Goal: Information Seeking & Learning: Learn about a topic

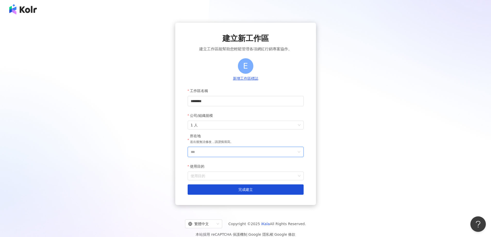
click at [237, 153] on input "***" at bounding box center [244, 152] width 106 height 10
click at [261, 81] on div "台灣" at bounding box center [274, 78] width 49 height 9
click at [213, 174] on input "使用目的" at bounding box center [246, 176] width 110 height 8
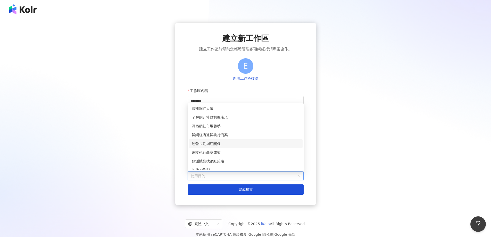
click at [209, 145] on div "經營長期網紅關係" at bounding box center [246, 144] width 108 height 6
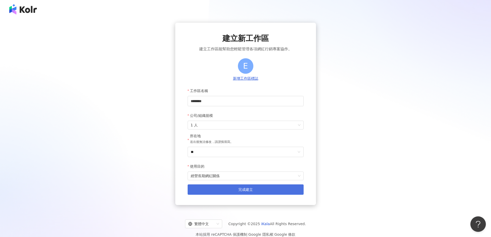
click at [235, 192] on button "完成建立" at bounding box center [246, 189] width 116 height 10
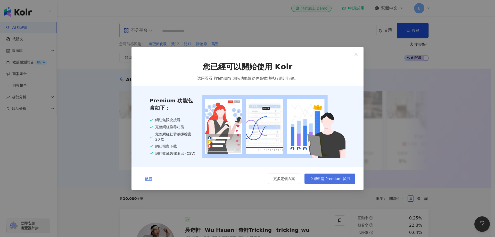
click at [336, 181] on span "立即申請 Premium 試用" at bounding box center [330, 178] width 40 height 4
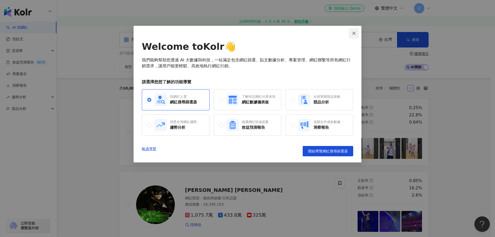
click at [352, 33] on icon "close" at bounding box center [354, 33] width 4 height 4
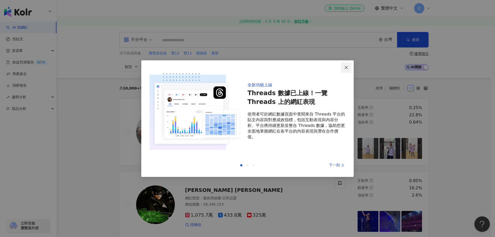
click at [344, 66] on span "Close" at bounding box center [346, 67] width 10 height 4
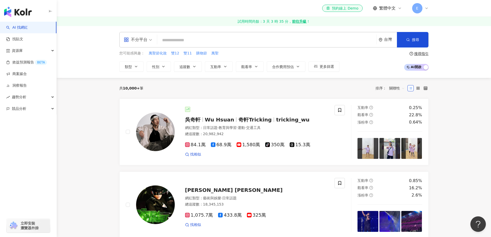
click at [199, 41] on input "search" at bounding box center [266, 40] width 215 height 10
type input "**"
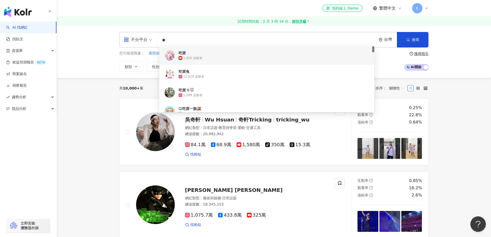
click at [194, 55] on span "吃貨" at bounding box center [264, 52] width 171 height 5
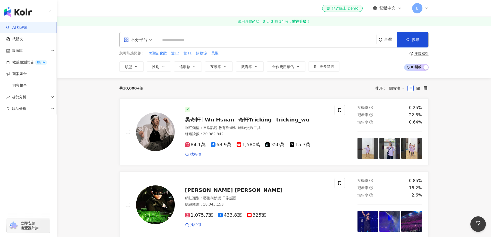
click at [192, 38] on input "search" at bounding box center [266, 40] width 215 height 10
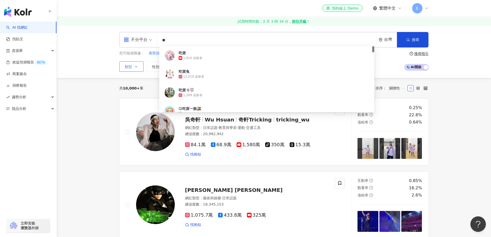
type input "**"
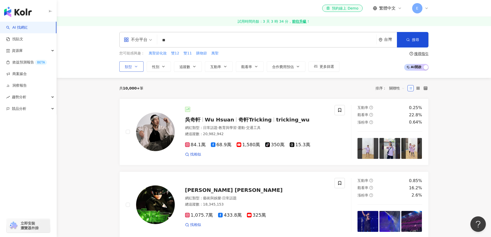
click at [139, 68] on button "類型" at bounding box center [131, 66] width 24 height 10
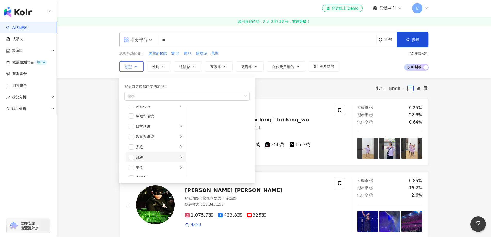
scroll to position [26, 0]
click at [133, 160] on span "button" at bounding box center [131, 158] width 5 height 5
click at [186, 98] on div "美食" at bounding box center [186, 96] width 125 height 9
type input "**"
click at [195, 66] on icon "button" at bounding box center [194, 66] width 4 height 4
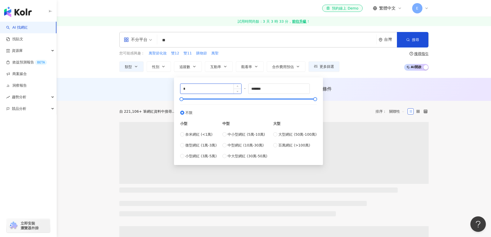
click at [197, 87] on input "*" at bounding box center [210, 89] width 61 height 10
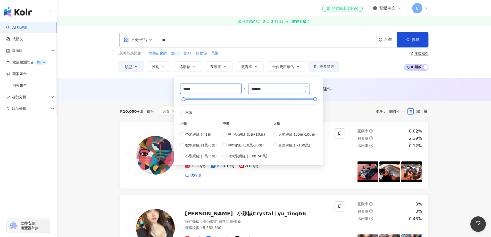
type input "*****"
drag, startPoint x: 280, startPoint y: 92, endPoint x: 187, endPoint y: 94, distance: 93.0
click at [187, 94] on div "***** - ******* 不限 小型 奈米網紅 (<1萬) 微型網紅 (1萬-3萬) 小型網紅 (3萬-5萬) 中型 中小型網紅 (5萬-10萬) 中型…" at bounding box center [248, 120] width 137 height 75
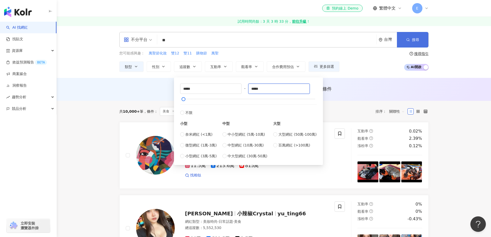
type input "*****"
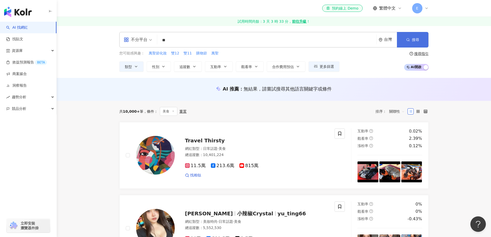
click at [415, 40] on span "搜尋" at bounding box center [415, 40] width 7 height 4
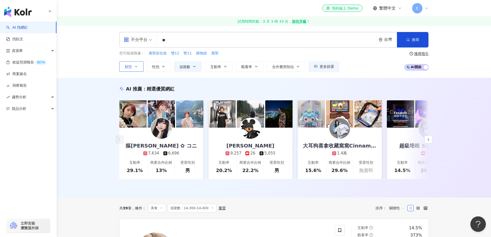
click at [141, 65] on button "類型" at bounding box center [131, 66] width 24 height 10
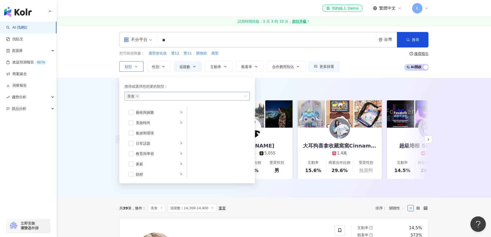
click at [147, 96] on div "美食" at bounding box center [184, 96] width 118 height 5
type input "**"
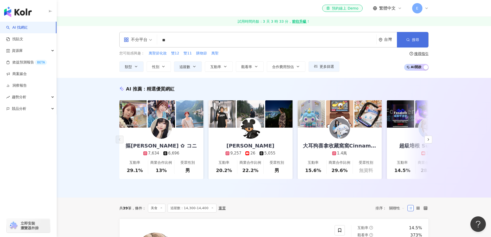
click at [412, 39] on span "搜尋" at bounding box center [415, 40] width 7 height 4
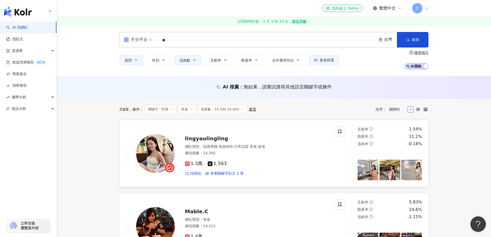
click at [150, 154] on img at bounding box center [155, 153] width 39 height 39
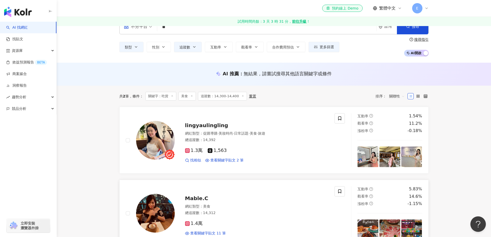
scroll to position [52, 0]
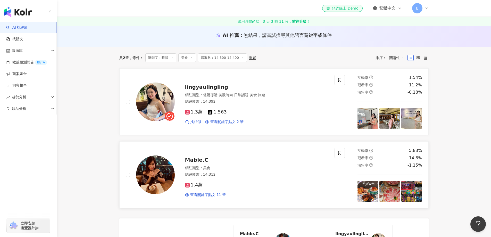
click at [149, 181] on img at bounding box center [155, 174] width 39 height 39
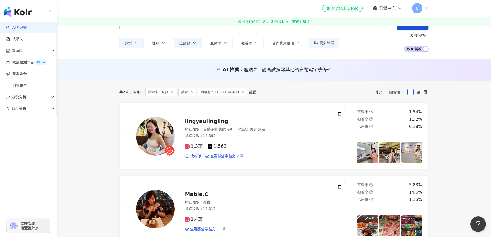
scroll to position [0, 0]
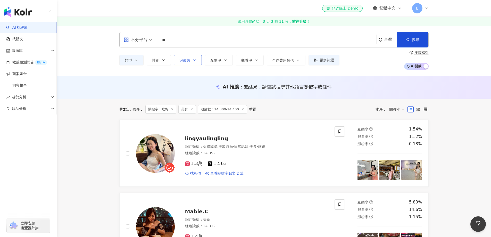
click at [199, 57] on button "追蹤數" at bounding box center [188, 60] width 28 height 10
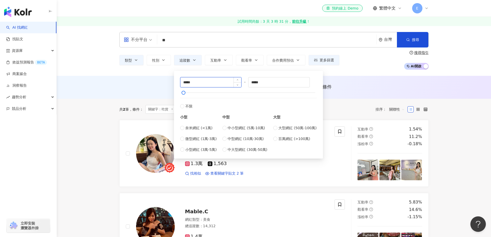
click at [187, 83] on input "*****" at bounding box center [210, 82] width 61 height 10
type input "*****"
click at [258, 82] on input "*****" at bounding box center [278, 82] width 61 height 10
type input "*****"
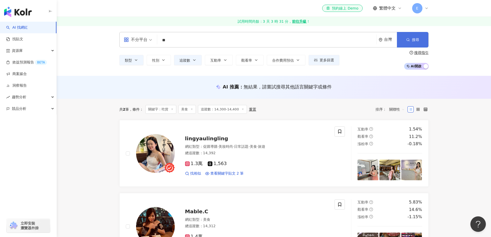
click at [417, 40] on span "搜尋" at bounding box center [415, 40] width 7 height 4
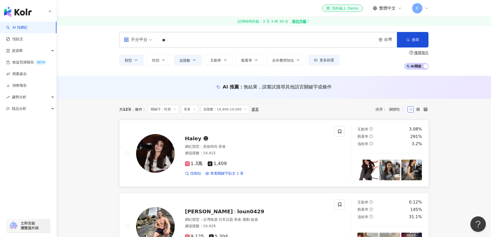
click at [160, 164] on img at bounding box center [155, 153] width 39 height 39
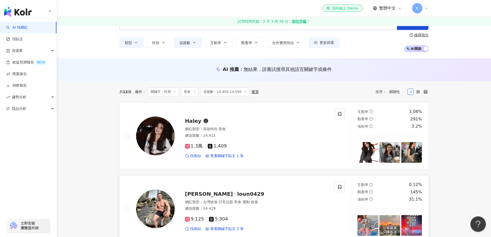
scroll to position [52, 0]
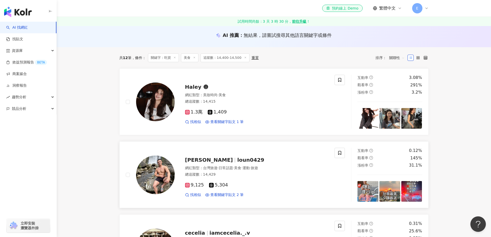
click at [154, 189] on img at bounding box center [155, 174] width 39 height 39
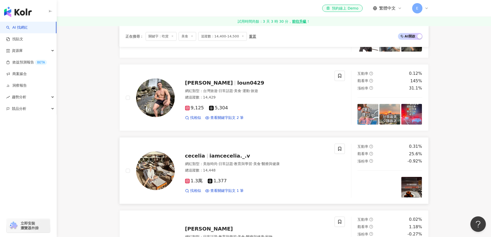
scroll to position [129, 0]
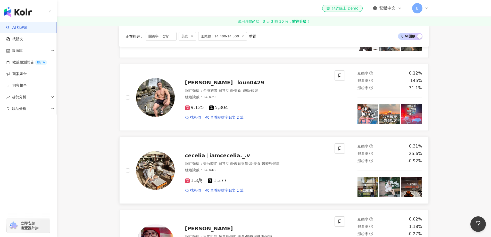
click at [160, 176] on img at bounding box center [155, 170] width 39 height 39
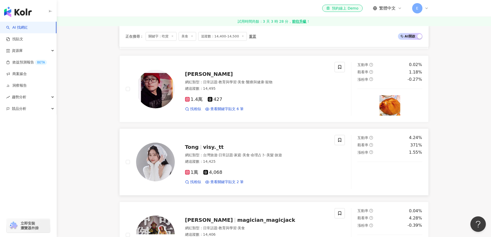
scroll to position [283, 0]
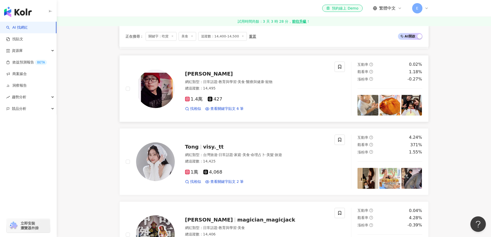
click at [158, 87] on img at bounding box center [155, 88] width 39 height 39
click at [162, 159] on img at bounding box center [155, 161] width 39 height 39
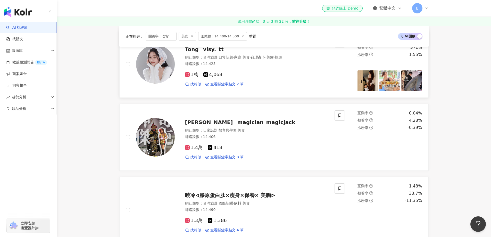
scroll to position [386, 0]
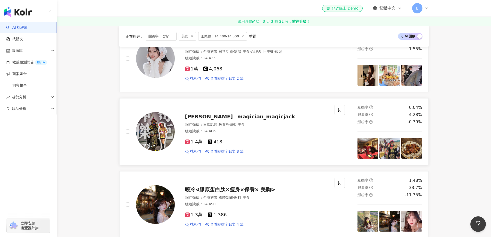
click at [159, 140] on img at bounding box center [155, 131] width 39 height 39
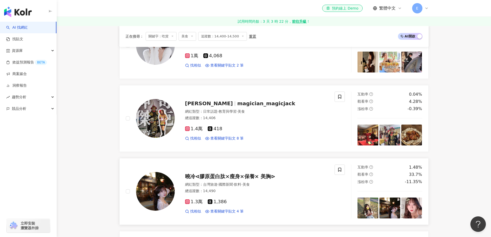
scroll to position [412, 0]
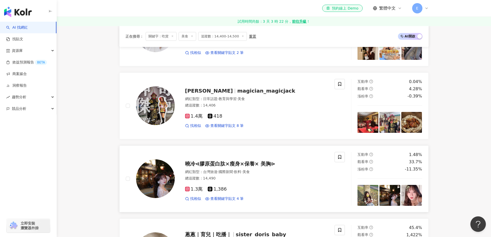
click at [156, 180] on img at bounding box center [155, 178] width 39 height 39
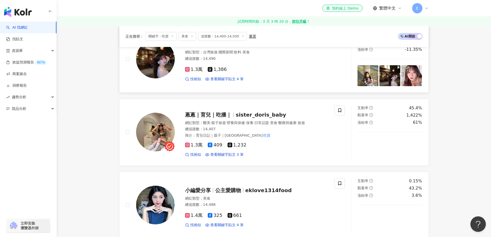
scroll to position [541, 0]
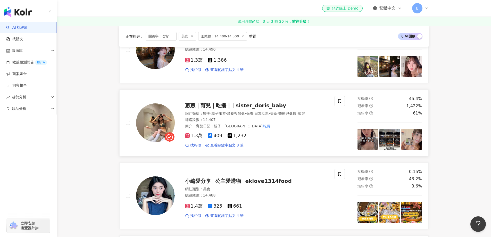
click at [166, 128] on img at bounding box center [155, 122] width 39 height 39
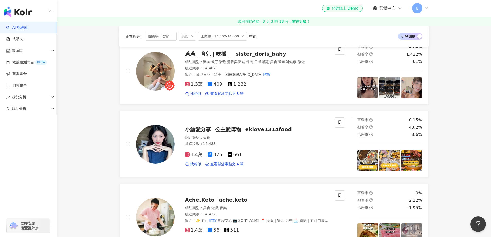
scroll to position [618, 0]
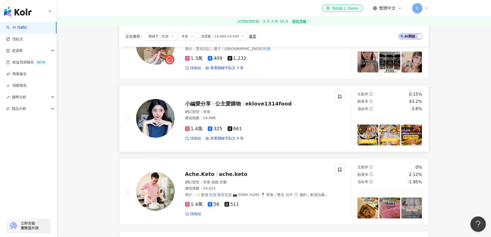
click at [154, 131] on img at bounding box center [155, 118] width 39 height 39
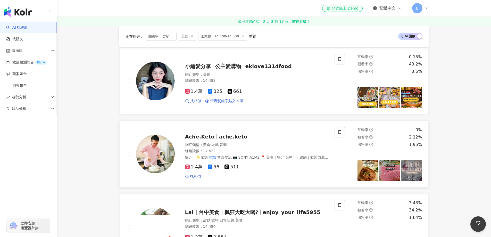
scroll to position [670, 0]
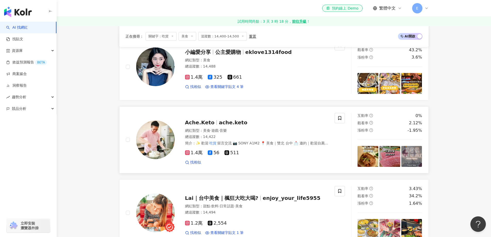
click at [148, 143] on img at bounding box center [155, 139] width 39 height 39
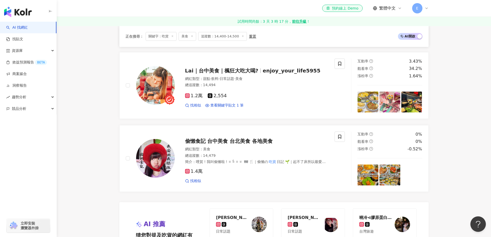
scroll to position [799, 0]
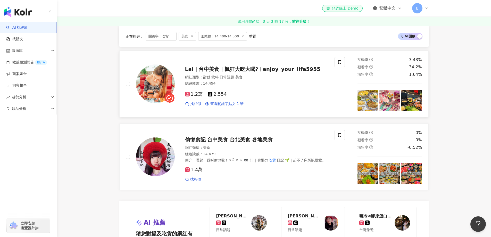
click at [156, 91] on img at bounding box center [155, 83] width 39 height 39
click at [164, 163] on img at bounding box center [155, 156] width 39 height 39
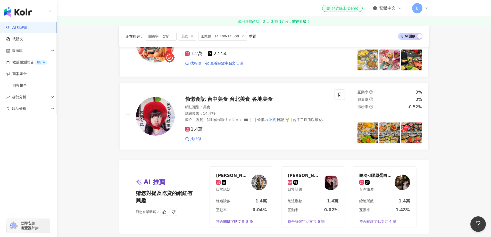
scroll to position [902, 0]
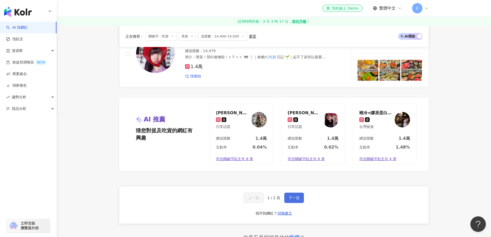
click at [300, 198] on button "下一頁" at bounding box center [294, 197] width 20 height 10
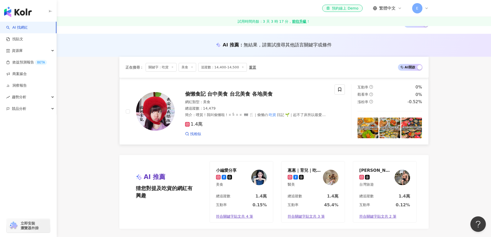
scroll to position [21, 0]
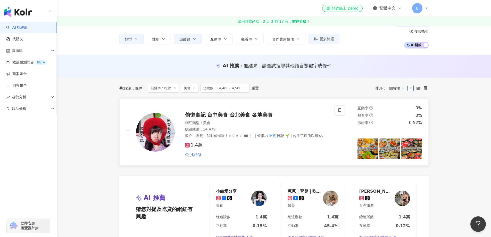
click at [158, 135] on img at bounding box center [155, 132] width 39 height 39
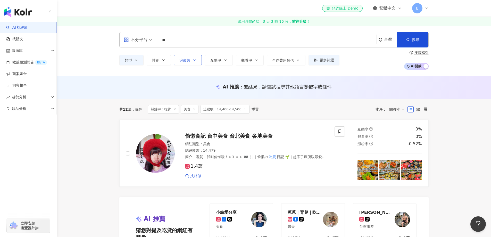
click at [196, 57] on button "追蹤數" at bounding box center [188, 60] width 28 height 10
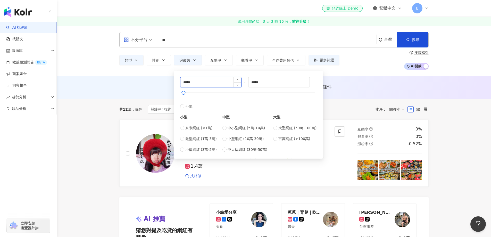
click at [188, 81] on input "*****" at bounding box center [210, 82] width 61 height 10
type input "*****"
click at [258, 81] on input "*****" at bounding box center [278, 82] width 61 height 10
type input "*****"
click at [410, 38] on button "搜尋" at bounding box center [412, 39] width 31 height 15
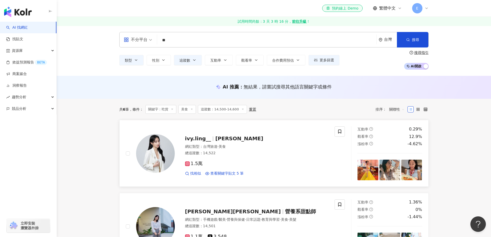
click at [161, 157] on img at bounding box center [155, 153] width 39 height 39
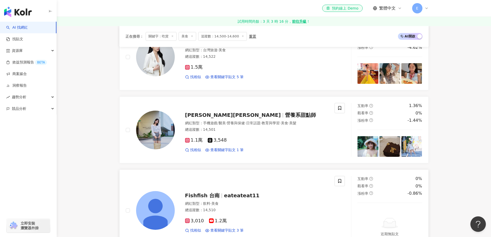
scroll to position [103, 0]
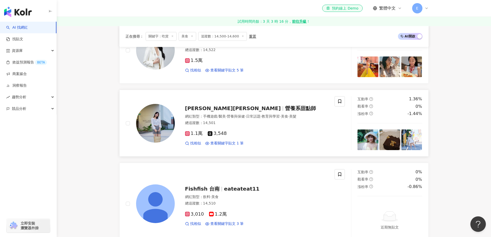
click at [157, 128] on img at bounding box center [155, 123] width 39 height 39
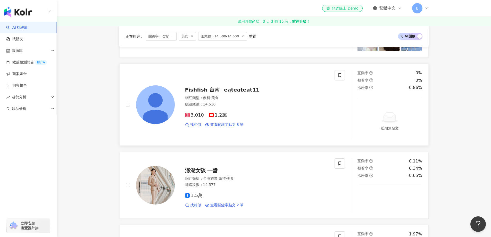
scroll to position [206, 0]
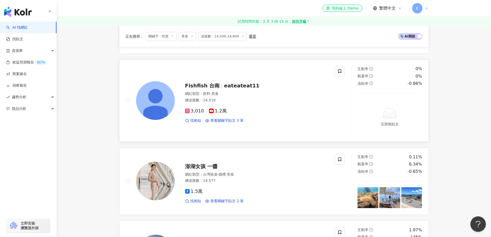
click at [160, 107] on img at bounding box center [155, 100] width 39 height 39
click at [159, 184] on img at bounding box center [155, 181] width 39 height 39
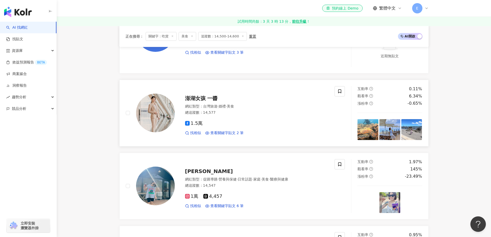
scroll to position [335, 0]
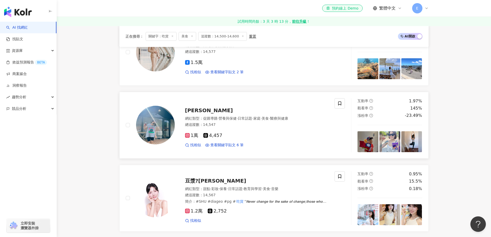
click at [155, 122] on img at bounding box center [155, 125] width 39 height 39
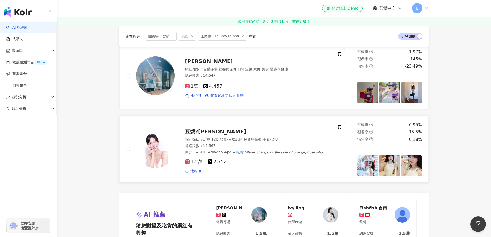
scroll to position [386, 0]
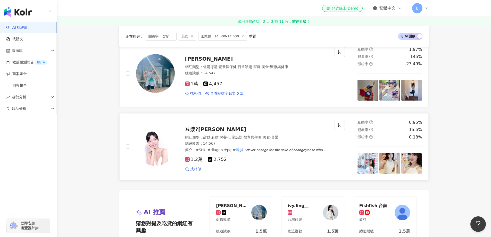
click at [156, 156] on img at bounding box center [155, 146] width 39 height 39
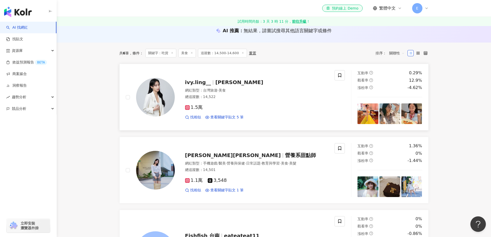
scroll to position [0, 0]
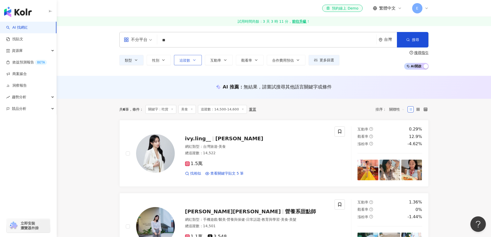
click at [196, 63] on button "追蹤數" at bounding box center [188, 60] width 28 height 10
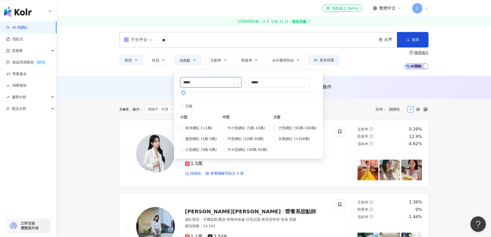
click at [189, 82] on input "*****" at bounding box center [210, 82] width 61 height 10
type input "*****"
click at [256, 84] on input "*****" at bounding box center [278, 82] width 61 height 10
type input "*****"
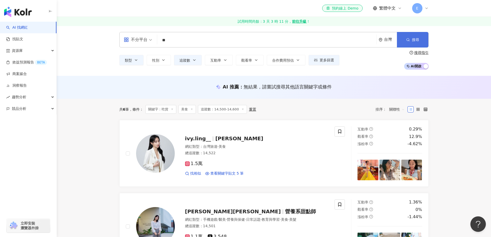
click at [422, 42] on button "搜尋" at bounding box center [412, 39] width 31 height 15
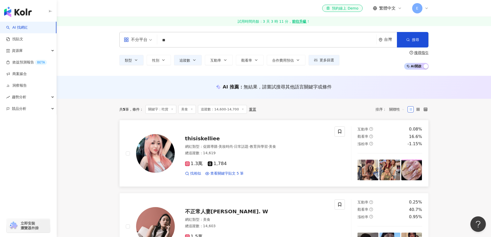
click at [145, 153] on img at bounding box center [155, 153] width 39 height 39
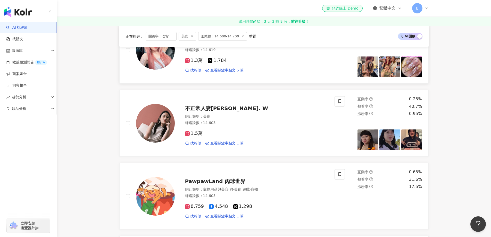
scroll to position [129, 0]
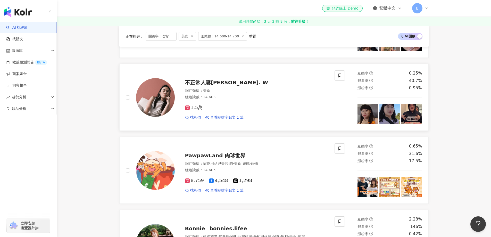
click at [162, 105] on img at bounding box center [155, 97] width 39 height 39
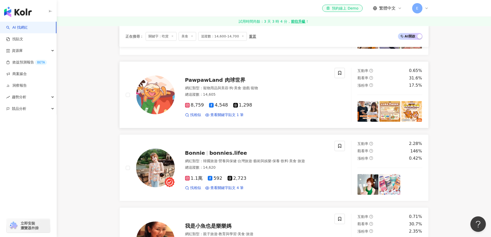
scroll to position [206, 0]
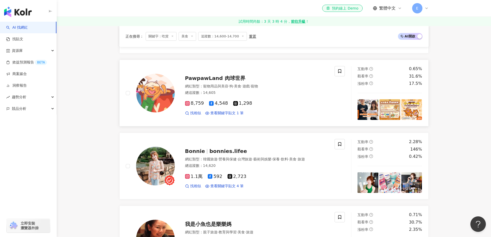
click at [158, 102] on img at bounding box center [155, 93] width 39 height 39
click at [154, 163] on img at bounding box center [155, 166] width 39 height 39
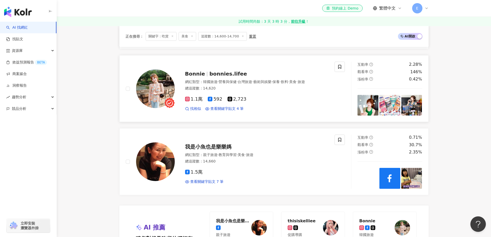
scroll to position [309, 0]
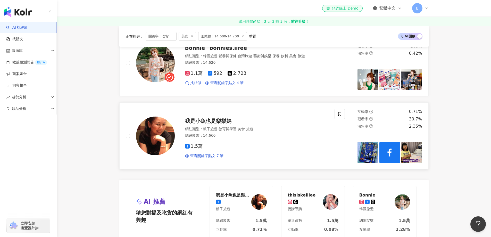
click at [153, 145] on img at bounding box center [155, 135] width 39 height 39
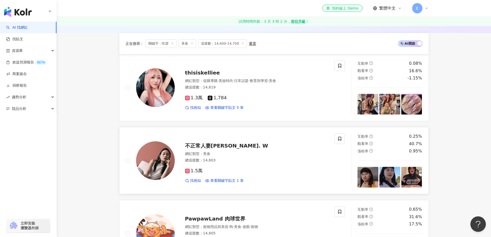
scroll to position [0, 0]
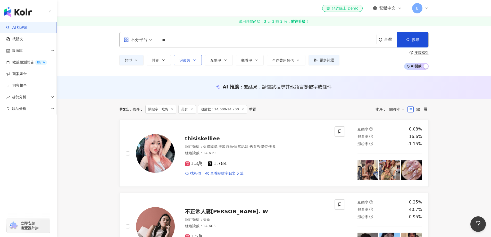
click at [196, 61] on icon "button" at bounding box center [194, 60] width 4 height 4
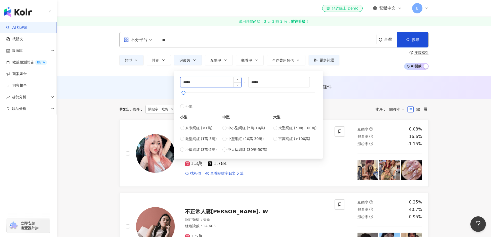
click at [187, 83] on input "*****" at bounding box center [210, 82] width 61 height 10
type input "*****"
click at [257, 83] on input "*****" at bounding box center [278, 82] width 61 height 10
type input "*****"
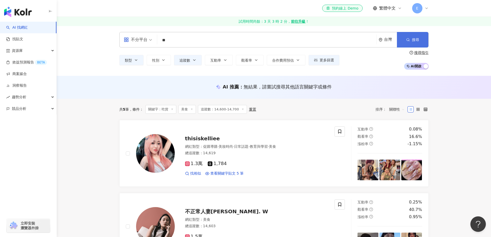
click at [424, 38] on button "搜尋" at bounding box center [412, 39] width 31 height 15
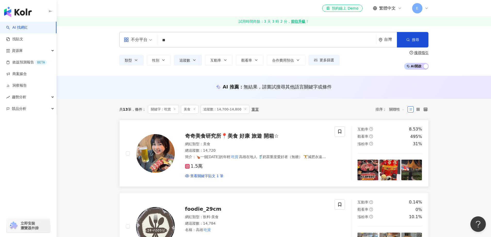
click at [158, 164] on img at bounding box center [155, 153] width 39 height 39
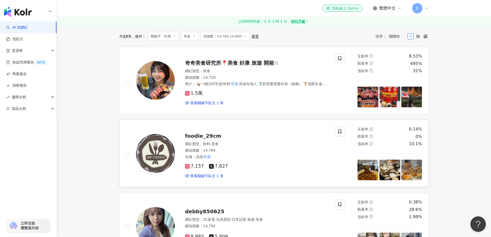
scroll to position [77, 0]
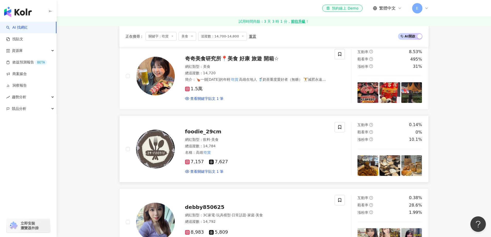
click at [160, 155] on img at bounding box center [155, 149] width 39 height 39
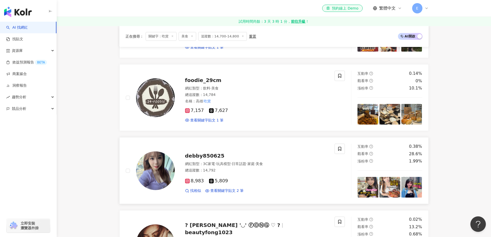
scroll to position [129, 0]
click at [153, 171] on img at bounding box center [155, 170] width 39 height 39
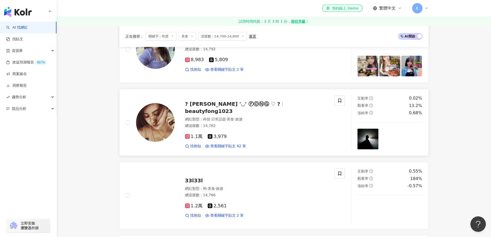
scroll to position [258, 0]
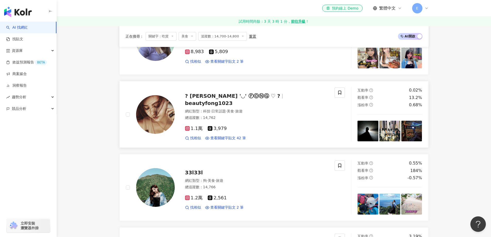
click at [151, 119] on img at bounding box center [155, 114] width 39 height 39
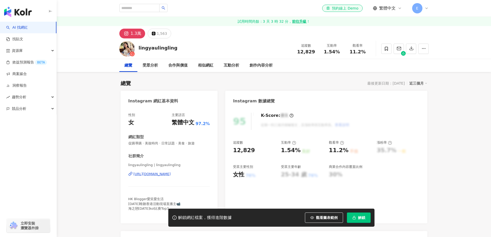
click at [171, 174] on div "https://www.instagram.com/lingyaulingling/" at bounding box center [151, 174] width 37 height 5
drag, startPoint x: 181, startPoint y: 48, endPoint x: 139, endPoint y: 52, distance: 42.2
click at [139, 52] on div "lingyaulingling 追蹤數 12,829 互動率 1.54% 觀看率 11.2%" at bounding box center [274, 48] width 330 height 20
copy div "lingyaulingling"
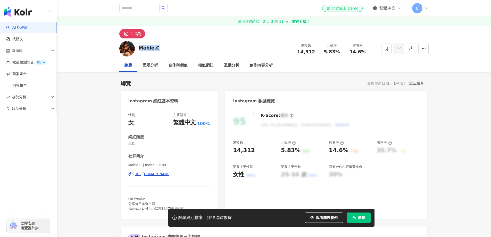
drag, startPoint x: 162, startPoint y: 45, endPoint x: 138, endPoint y: 45, distance: 23.4
click at [138, 45] on div "Mable.C 追蹤數 14,312 互動率 5.83% 觀看率 14.6%" at bounding box center [274, 48] width 330 height 20
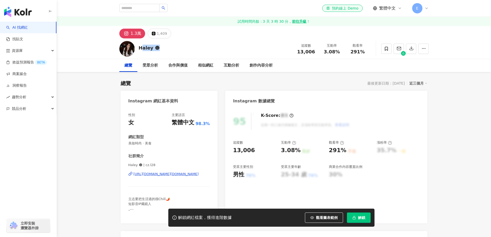
drag, startPoint x: 162, startPoint y: 47, endPoint x: 138, endPoint y: 47, distance: 23.7
click at [138, 47] on div "Haley ☻︎ 追蹤數 13,006 互動率 3.08% 觀看率 291%" at bounding box center [274, 48] width 330 height 20
copy div "Haley ☻︎"
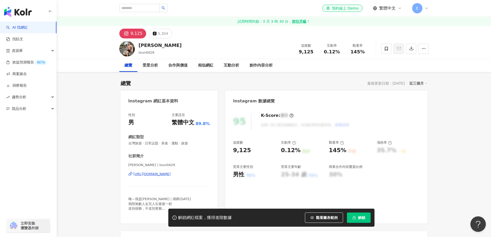
drag, startPoint x: 159, startPoint y: 45, endPoint x: 135, endPoint y: 44, distance: 24.2
click at [135, 44] on div "Ronnie loun0429 追蹤數 9,125 互動率 0.12% 觀看率 145%" at bounding box center [274, 48] width 330 height 20
copy div "Ronnie"
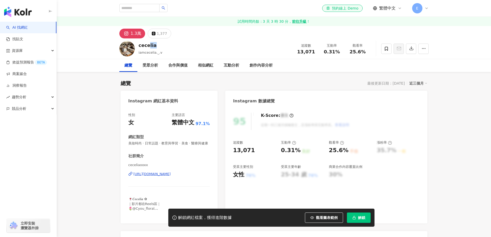
drag, startPoint x: 159, startPoint y: 45, endPoint x: 142, endPoint y: 45, distance: 17.0
click at [137, 44] on div "cecelia iamcecelia._.v 追蹤數 13,071 互動率 0.31% 觀看率 25.6%" at bounding box center [274, 48] width 330 height 20
copy div "cecelia"
click at [171, 176] on div "https://www.instagram.com/ceceliaooxx/" at bounding box center [151, 174] width 37 height 5
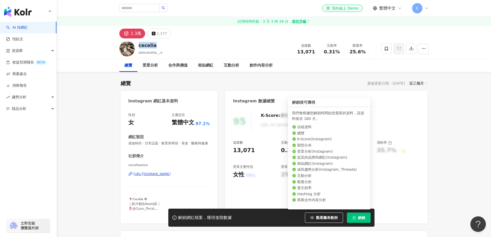
click at [361, 219] on span "解鎖" at bounding box center [361, 217] width 7 height 4
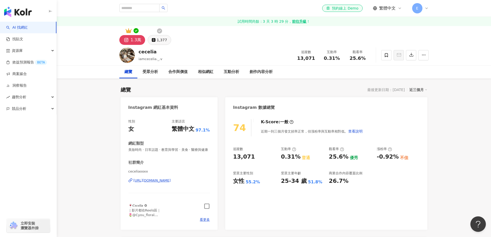
click at [160, 42] on div "1,377" at bounding box center [162, 39] width 10 height 7
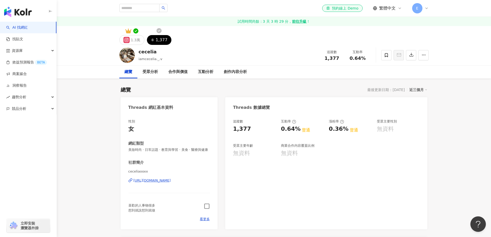
click at [207, 209] on icon "button" at bounding box center [207, 206] width 6 height 6
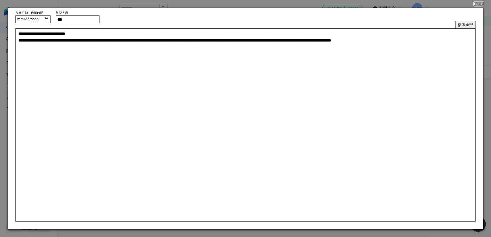
click at [91, 21] on input "***" at bounding box center [78, 19] width 44 height 8
type input "**"
type textarea "**********"
type input "***"
type textarea "**********"
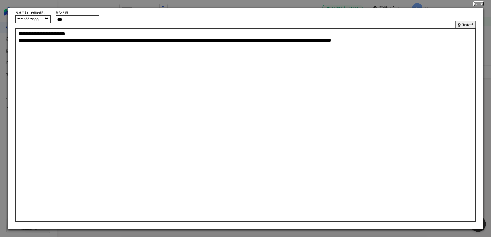
type input "****"
type textarea "**********"
type input "****"
click at [463, 23] on button "複製全部" at bounding box center [465, 24] width 20 height 7
click at [477, 2] on button "Close" at bounding box center [478, 4] width 10 height 4
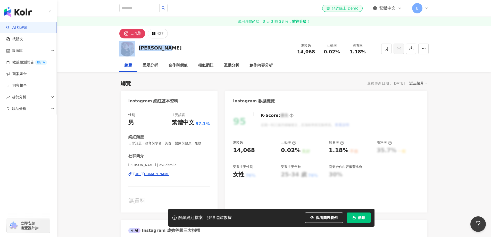
drag, startPoint x: 163, startPoint y: 47, endPoint x: 136, endPoint y: 46, distance: 26.6
click at [136, 46] on div "Yen Wei Li 追蹤數 14,068 互動率 0.02% 觀看率 1.18%" at bounding box center [274, 48] width 330 height 20
copy div "Yen Wei Li"
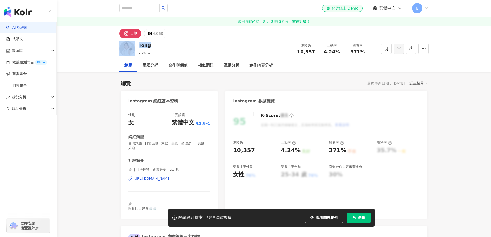
drag, startPoint x: 151, startPoint y: 44, endPoint x: 139, endPoint y: 46, distance: 12.8
click at [136, 44] on div "Tong visy._tt 追蹤數 10,357 互動率 4.24% 觀看率 371%" at bounding box center [274, 48] width 330 height 20
click at [171, 179] on div "[URL][DOMAIN_NAME]" at bounding box center [151, 178] width 37 height 5
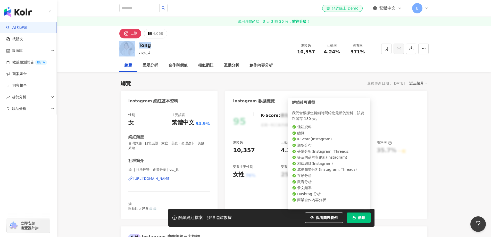
click at [363, 217] on span "解鎖" at bounding box center [361, 217] width 7 height 4
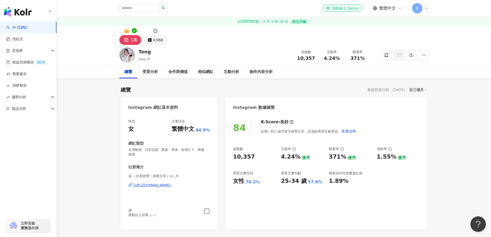
click at [157, 42] on div "4,068" at bounding box center [158, 39] width 10 height 7
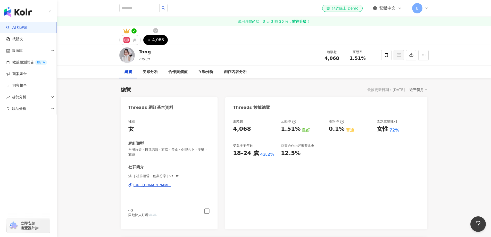
click at [205, 211] on icon "button" at bounding box center [207, 211] width 6 height 6
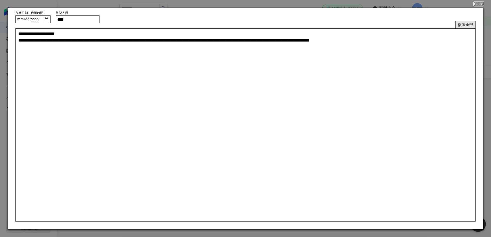
click at [462, 23] on button "複製全部" at bounding box center [465, 24] width 20 height 7
click at [475, 4] on button "Close" at bounding box center [478, 4] width 9 height 4
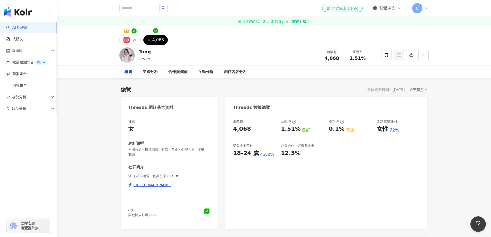
click at [156, 185] on div "https://www.threads.com/@vs._tt" at bounding box center [151, 185] width 37 height 5
click at [130, 40] on button "1萬" at bounding box center [130, 40] width 22 height 10
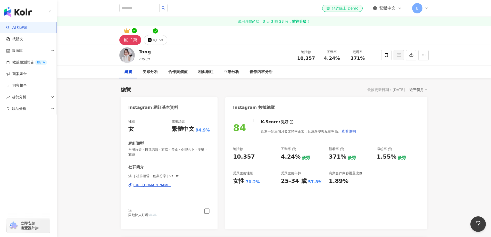
click at [165, 185] on div "https://www.instagram.com/vs._tt/" at bounding box center [151, 185] width 37 height 5
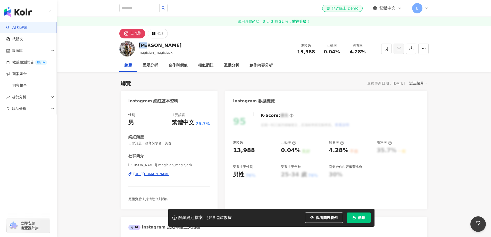
drag, startPoint x: 159, startPoint y: 45, endPoint x: 141, endPoint y: 46, distance: 18.6
click at [141, 46] on div "[PERSON_NAME]" at bounding box center [160, 45] width 43 height 6
copy div "[PERSON_NAME]"
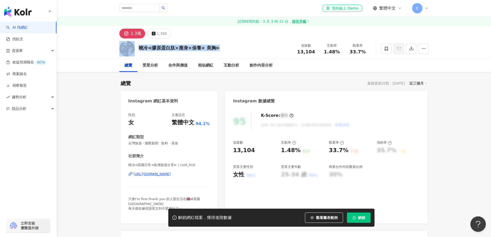
drag, startPoint x: 225, startPoint y: 46, endPoint x: 134, endPoint y: 53, distance: 91.2
click at [133, 53] on div "曉冷⊲膠原蛋白肽⨯瘦身⨯保養⨯ 美胸⊳ 追蹤數 13,104 互動率 1.48% 觀看率 33.7%" at bounding box center [274, 48] width 330 height 20
copy div "曉冷⊲膠原蛋白肽⨯瘦身⨯保養⨯ 美胸⊳"
click at [165, 174] on div "https://www.instagram.com/cold_010/" at bounding box center [151, 174] width 37 height 5
click at [363, 218] on span "解鎖" at bounding box center [361, 217] width 7 height 4
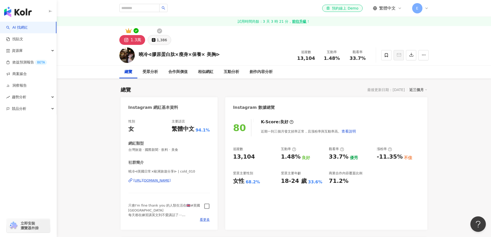
click at [160, 41] on div "1,386" at bounding box center [162, 39] width 10 height 7
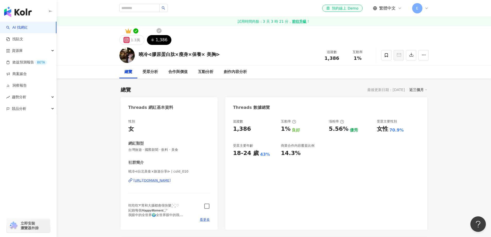
click at [209, 206] on icon "button" at bounding box center [206, 206] width 5 height 5
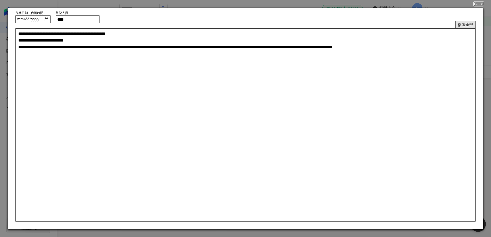
click at [466, 25] on button "複製全部" at bounding box center [465, 24] width 20 height 7
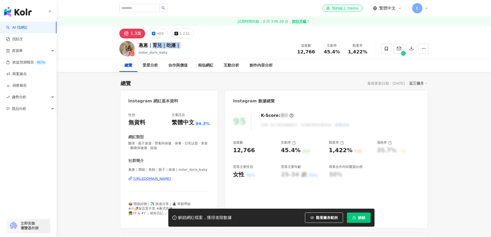
drag, startPoint x: 183, startPoint y: 42, endPoint x: 137, endPoint y: 44, distance: 45.6
click at [137, 44] on div "蔥蔥｜育兒｜吃播｜ sister_doris_baby 追蹤數 12,766 互動率 45.4% 觀看率 1,422%" at bounding box center [274, 48] width 330 height 20
copy div "蔥蔥｜育兒｜吃播｜"
click at [160, 178] on div "[URL][DOMAIN_NAME]" at bounding box center [151, 178] width 37 height 5
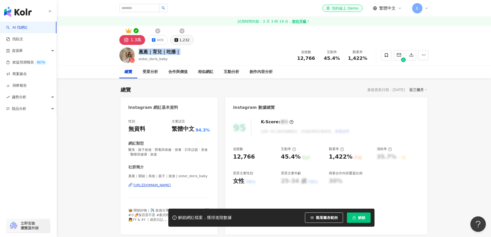
click at [185, 38] on div "1,232" at bounding box center [184, 39] width 10 height 7
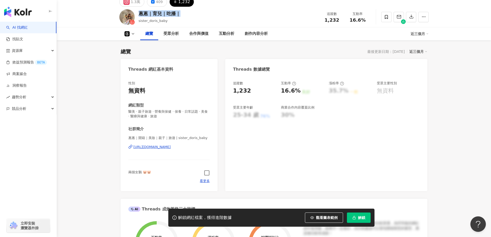
scroll to position [52, 0]
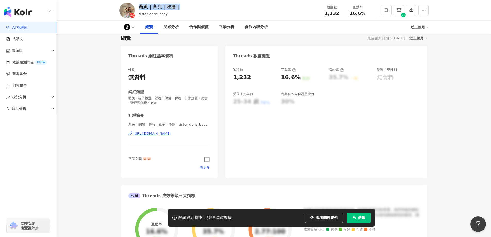
click at [206, 160] on icon "button" at bounding box center [207, 159] width 6 height 6
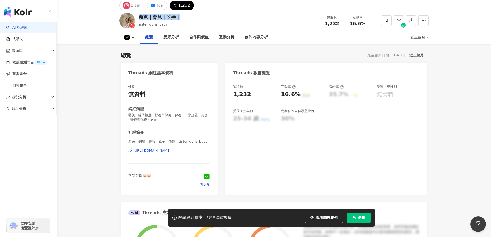
scroll to position [0, 0]
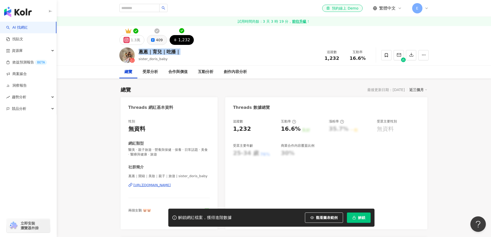
click at [157, 41] on div "409" at bounding box center [159, 39] width 7 height 7
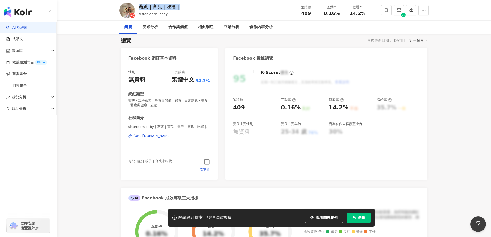
scroll to position [52, 0]
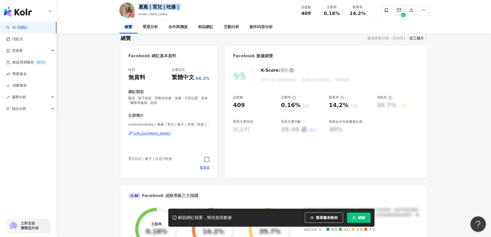
click at [208, 157] on icon "button" at bounding box center [207, 159] width 6 height 6
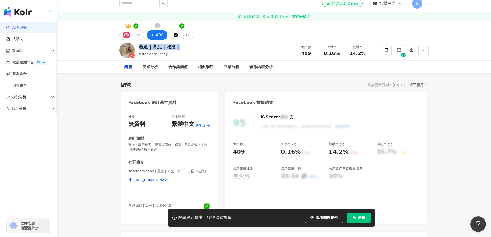
scroll to position [0, 0]
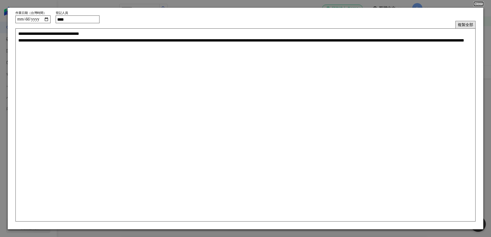
click at [467, 24] on button "複製全部" at bounding box center [465, 24] width 20 height 7
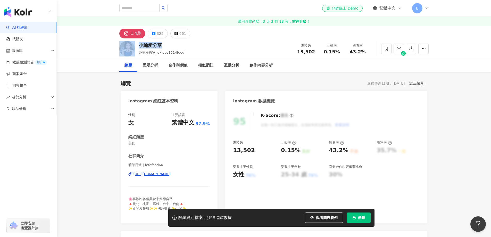
drag, startPoint x: 167, startPoint y: 47, endPoint x: 136, endPoint y: 47, distance: 31.4
click at [136, 47] on div "小編愛分享 公主愛購物, eklove1314food 追蹤數 13,502 互動率 0.15% 觀看率 43.2%" at bounding box center [274, 48] width 330 height 20
copy div "小編愛分享"
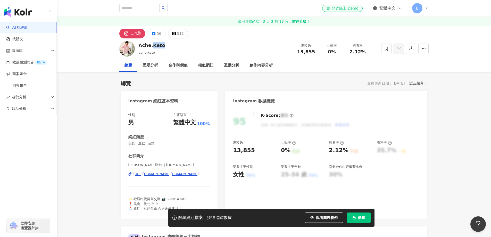
drag, startPoint x: 165, startPoint y: 44, endPoint x: 139, endPoint y: 47, distance: 25.9
click at [139, 47] on div "Ache.Keto ache.keto 追蹤數 13,855 互動率 0% 觀看率 2.12%" at bounding box center [274, 48] width 330 height 20
copy div "Ache.Keto"
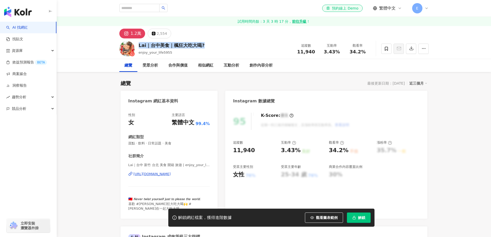
drag, startPoint x: 207, startPoint y: 45, endPoint x: 139, endPoint y: 46, distance: 67.5
click at [139, 46] on div "Lai｜台中美食｜楓狂大吃大喝? enjoy_your_life5955 追蹤數 11,940 互動率 3.43% 觀看率 34.2%" at bounding box center [274, 48] width 330 height 20
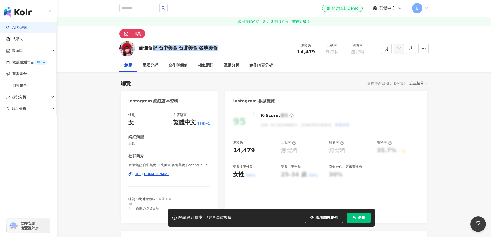
drag, startPoint x: 211, startPoint y: 50, endPoint x: 137, endPoint y: 52, distance: 74.2
click at [137, 52] on div "偷懶食記 台中美食 台北美食 各地美食 追蹤數 14,479 互動率 無資料 觀看率 無資料" at bounding box center [274, 48] width 330 height 20
drag, startPoint x: 223, startPoint y: 45, endPoint x: 131, endPoint y: 44, distance: 92.0
click at [131, 44] on div "偷懶食記 台中美食 台北美食 各地美食 追蹤數 14,479 互動率 無資料 觀看率 無資料" at bounding box center [274, 48] width 330 height 20
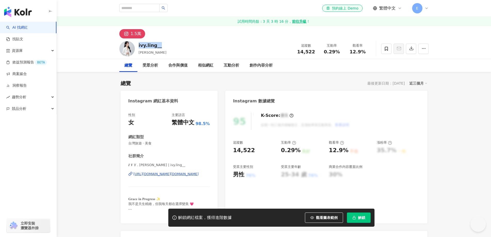
drag, startPoint x: 169, startPoint y: 44, endPoint x: 139, endPoint y: 46, distance: 30.2
click at [139, 46] on div "ivy.[PERSON_NAME] 追蹤數 14,522 互動率 0.29% 觀看率 12.9%" at bounding box center [274, 48] width 330 height 20
copy div "ivy.ling__"
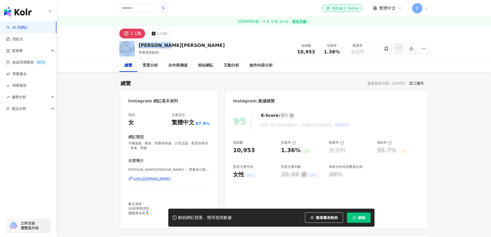
drag, startPoint x: 170, startPoint y: 45, endPoint x: 134, endPoint y: 43, distance: 35.4
click at [134, 43] on div "楊詠帆 Yvonne 營養系甜點師 追蹤數 10,953 互動率 1.36% 觀看率 無資料" at bounding box center [274, 48] width 330 height 20
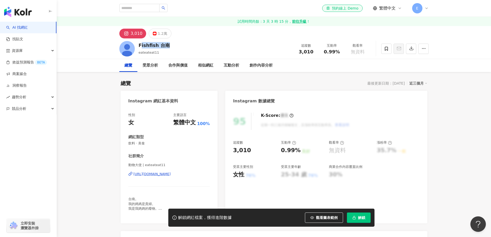
drag, startPoint x: 169, startPoint y: 43, endPoint x: 138, endPoint y: 45, distance: 30.7
click at [138, 45] on div "Fishfish 台南 eateateat11 追蹤數 3,010 互動率 0.99% 觀看率 無資料" at bounding box center [274, 48] width 330 height 20
copy div "Fishfish 台南"
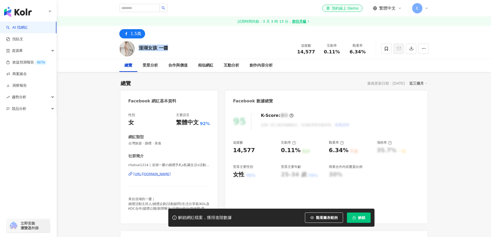
drag, startPoint x: 145, startPoint y: 48, endPoint x: 137, endPoint y: 47, distance: 8.3
click at [137, 47] on div "澎湖女孩 一醬 追蹤數 14,577 互動率 0.11% 觀看率 6.34%" at bounding box center [274, 48] width 330 height 20
click at [171, 174] on div "[URL][DOMAIN_NAME]" at bounding box center [151, 174] width 37 height 5
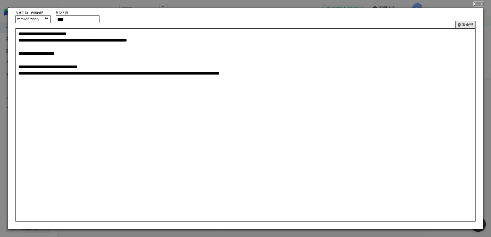
click at [468, 26] on button "複製全部" at bounding box center [465, 24] width 20 height 7
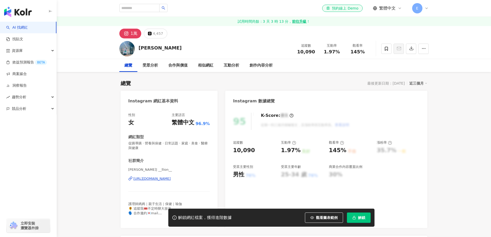
drag, startPoint x: 155, startPoint y: 46, endPoint x: 136, endPoint y: 47, distance: 19.1
click at [136, 47] on div "[PERSON_NAME] 追蹤數 10,090 互動率 1.97% 觀看率 145%" at bounding box center [274, 48] width 330 height 20
copy div "黃郁雅"
click at [164, 178] on div "https://www.instagram.com/__llion__/" at bounding box center [151, 178] width 37 height 5
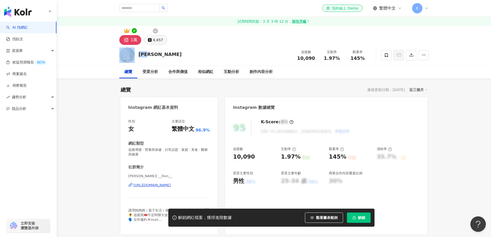
click at [160, 42] on div "4,457" at bounding box center [158, 39] width 10 height 7
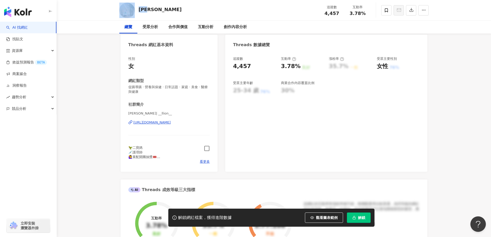
scroll to position [77, 0]
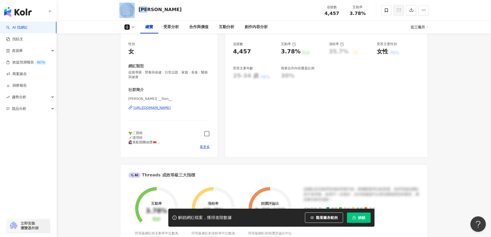
click at [207, 134] on icon "button" at bounding box center [207, 134] width 6 height 6
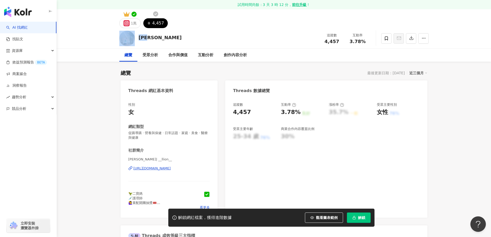
scroll to position [0, 0]
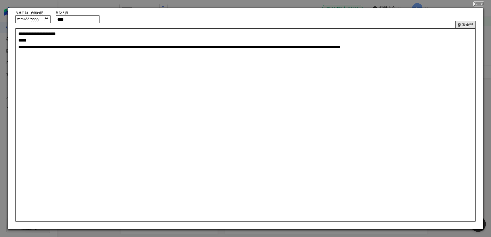
click at [460, 23] on button "複製全部" at bounding box center [465, 24] width 20 height 7
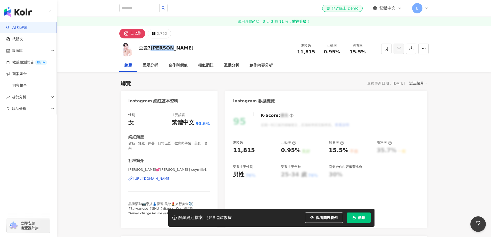
drag, startPoint x: 176, startPoint y: 49, endPoint x: 139, endPoint y: 50, distance: 37.1
click at [138, 49] on div "豆漿?Jessica 追蹤數 11,815 互動率 0.95% 觀看率 15.5%" at bounding box center [274, 48] width 330 height 20
copy div "豆漿?Jessica"
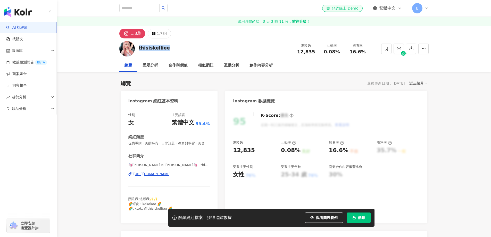
drag, startPoint x: 168, startPoint y: 46, endPoint x: 137, endPoint y: 50, distance: 30.9
click at [137, 50] on div "thisiskelliee 追蹤數 12,835 互動率 0.08% 觀看率 16.6%" at bounding box center [274, 48] width 330 height 20
copy div "thisiskelliee"
click at [152, 176] on div "https://www.instagram.com/thisiskelliee/" at bounding box center [151, 174] width 37 height 5
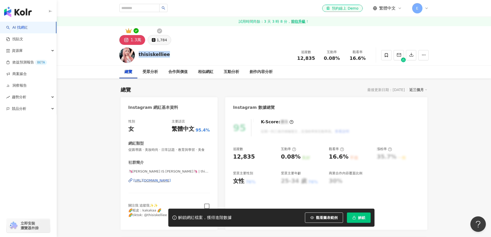
click at [165, 40] on div "1,784" at bounding box center [162, 39] width 10 height 7
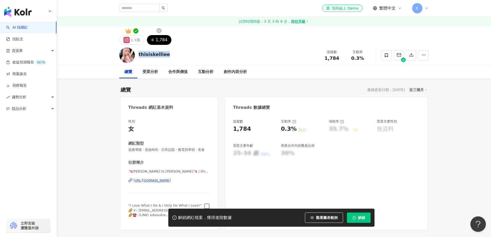
scroll to position [103, 0]
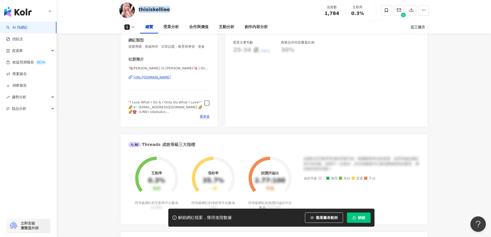
drag, startPoint x: 207, startPoint y: 109, endPoint x: 212, endPoint y: 132, distance: 23.8
click at [207, 106] on icon "button" at bounding box center [207, 103] width 6 height 6
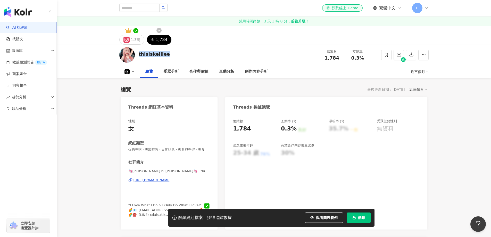
scroll to position [0, 0]
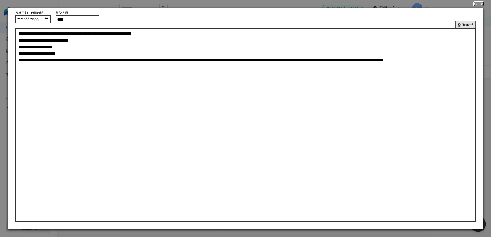
click at [461, 25] on button "複製全部" at bounding box center [465, 24] width 20 height 7
click at [476, 3] on button "Close" at bounding box center [478, 4] width 9 height 4
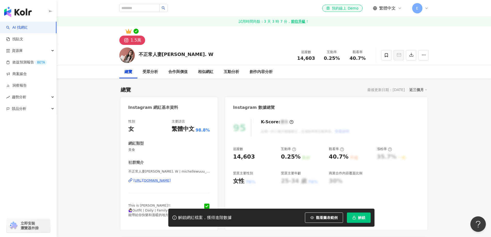
click at [171, 180] on div "https://www.instagram.com/michellewuuu_______/" at bounding box center [151, 180] width 37 height 5
click at [170, 180] on div "https://www.instagram.com/michellewuuu_______/" at bounding box center [151, 180] width 37 height 5
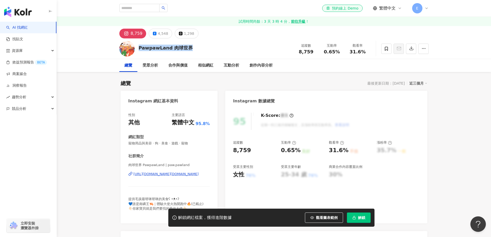
drag, startPoint x: 197, startPoint y: 48, endPoint x: 139, endPoint y: 51, distance: 58.3
click at [139, 51] on div "PawpawLand 肉球世界 追蹤數 8,759 互動率 0.65% 觀看率 31.6%" at bounding box center [274, 48] width 330 height 20
click at [172, 174] on div "[URL][DOMAIN_NAME][DOMAIN_NAME]" at bounding box center [165, 174] width 65 height 5
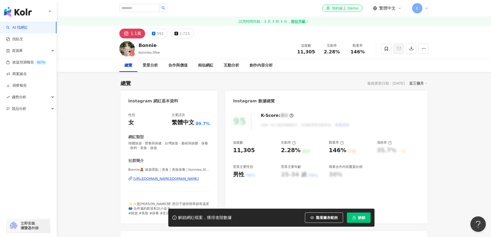
drag, startPoint x: 158, startPoint y: 45, endPoint x: 137, endPoint y: 45, distance: 21.4
click at [136, 44] on div "Bonnie bonnies.lifee 追蹤數 11,305 互動率 2.28% 觀看率 146%" at bounding box center [274, 48] width 330 height 20
copy div "Bonnie"
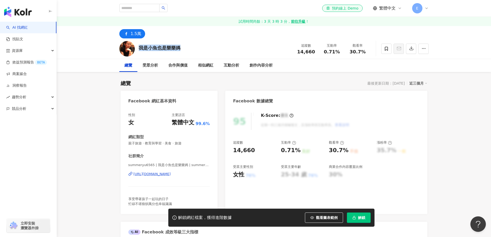
drag, startPoint x: 185, startPoint y: 49, endPoint x: 139, endPoint y: 51, distance: 46.2
click at [139, 51] on div "我是小魚也是樂樂媽 追蹤數 14,660 互動率 0.71% 觀看率 30.7%" at bounding box center [274, 48] width 330 height 20
click at [171, 175] on div "https://www.facebook.com/2331128840289944" at bounding box center [151, 174] width 37 height 5
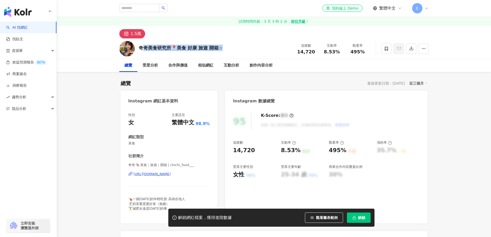
drag, startPoint x: 222, startPoint y: 45, endPoint x: 138, endPoint y: 47, distance: 83.2
click at [138, 47] on div "奇奇美食研究所📍美食 好康 旅遊 開箱☆ 追蹤數 14,720 互動率 8.53% 觀看率 495%" at bounding box center [274, 48] width 330 height 20
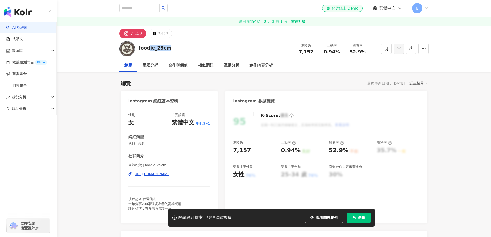
drag, startPoint x: 175, startPoint y: 48, endPoint x: 139, endPoint y: 48, distance: 36.1
click at [138, 49] on div "foodie_29cm 追蹤數 7,157 互動率 0.94% 觀看率 52.9%" at bounding box center [274, 48] width 330 height 20
drag, startPoint x: 170, startPoint y: 47, endPoint x: 135, endPoint y: 47, distance: 34.8
click at [133, 47] on div "debby850625 追蹤數 8,983 互動率 0.38% 觀看率 28.6%" at bounding box center [274, 48] width 330 height 20
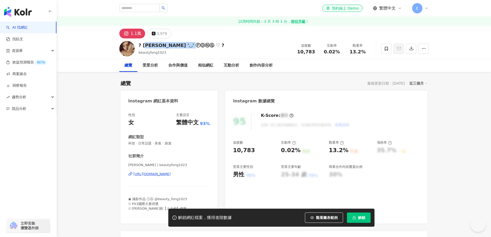
drag, startPoint x: 196, startPoint y: 43, endPoint x: 139, endPoint y: 45, distance: 57.0
click at [139, 45] on div "? [PERSON_NAME] '◡' ⒻⓄⓃⒼ ♡ ? beautyfong1023 追蹤數 10,783 互動率 0.02% 觀看率 13.2%" at bounding box center [274, 48] width 330 height 20
copy div "? [PERSON_NAME] '◡' ⒻⓄⓃⒼ ♡ ?"
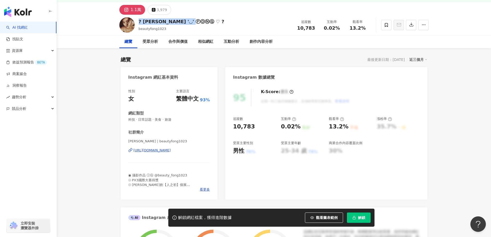
scroll to position [52, 0]
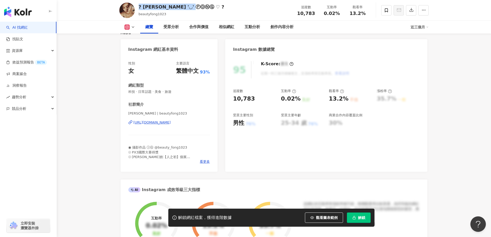
click at [171, 121] on div "[URL][DOMAIN_NAME]" at bounding box center [151, 122] width 37 height 5
